Goal: Find specific page/section: Find specific page/section

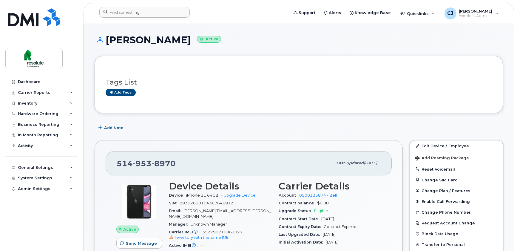
scroll to position [163, 0]
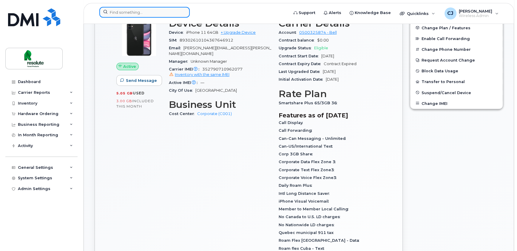
click at [141, 10] on input at bounding box center [144, 12] width 90 height 11
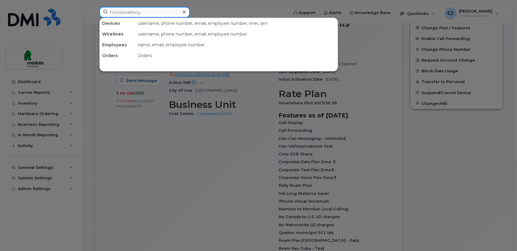
paste input "[PHONE_NUMBER]"
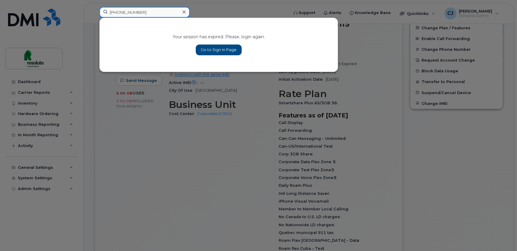
type input "[PHONE_NUMBER]"
click at [205, 48] on link "Go to Sign In Page" at bounding box center [219, 49] width 46 height 11
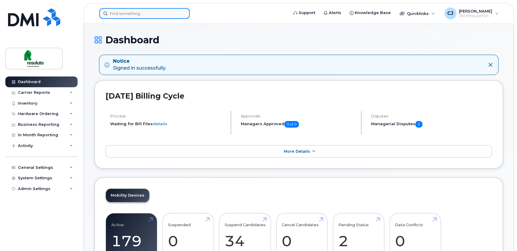
click at [127, 12] on input at bounding box center [144, 13] width 90 height 11
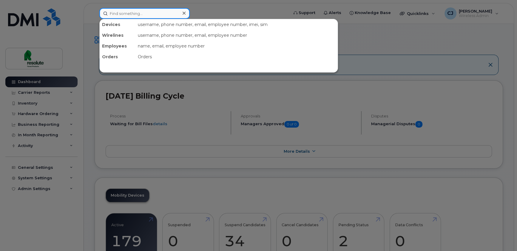
paste input "[PHONE_NUMBER]"
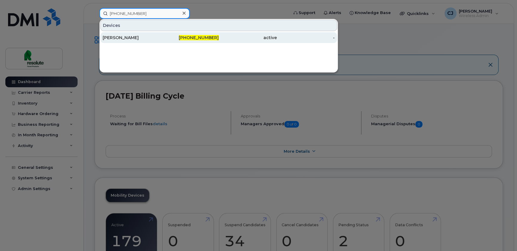
type input "[PHONE_NUMBER]"
click at [144, 40] on div "[PERSON_NAME]" at bounding box center [132, 38] width 58 height 6
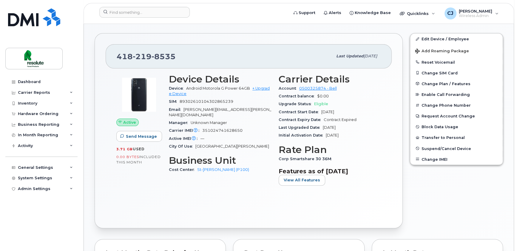
scroll to position [108, 0]
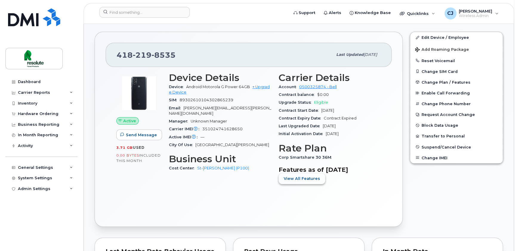
click at [309, 181] on button "View All Features" at bounding box center [302, 178] width 47 height 11
